Goal: Information Seeking & Learning: Find specific fact

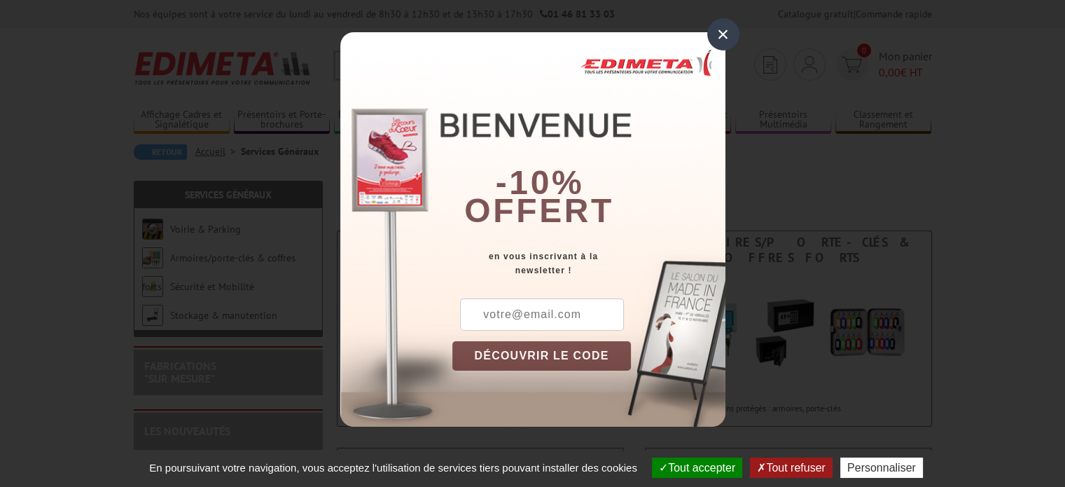
click at [719, 33] on div "×" at bounding box center [723, 34] width 32 height 32
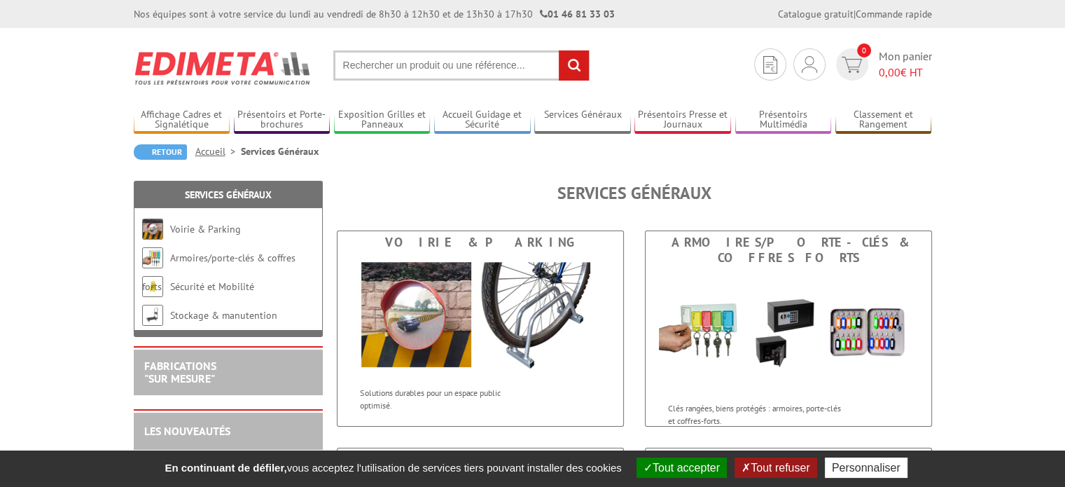
click at [373, 67] on input "text" at bounding box center [461, 65] width 256 height 30
click at [373, 65] on input "text" at bounding box center [461, 65] width 256 height 30
click at [366, 58] on input "text" at bounding box center [461, 65] width 256 height 30
type input "table a roulette"
click at [559, 50] on input "rechercher" at bounding box center [574, 65] width 30 height 30
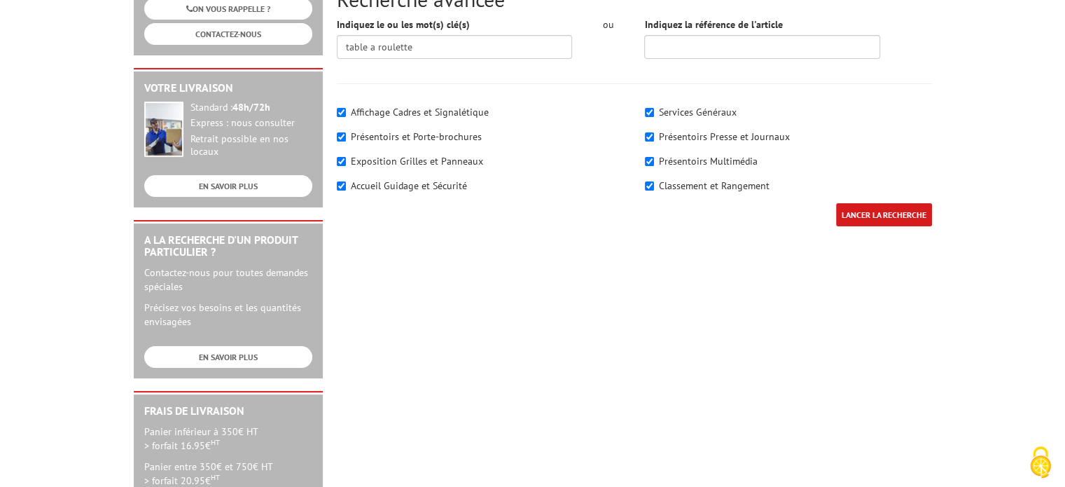
scroll to position [350, 0]
